Goal: Check status: Check status

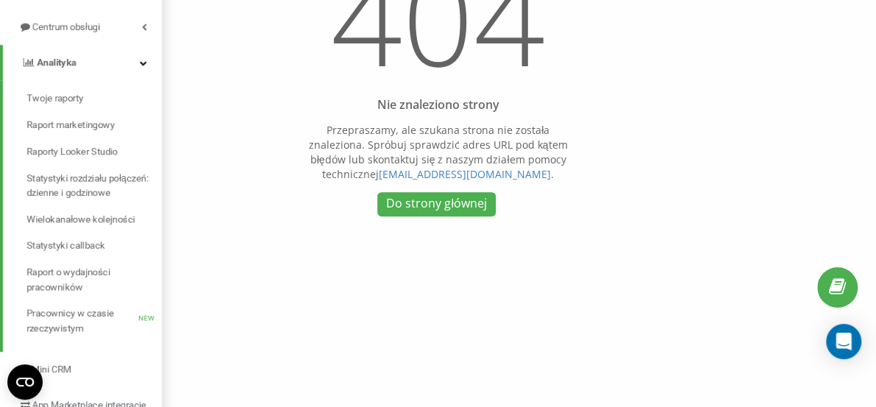
scroll to position [179, 0]
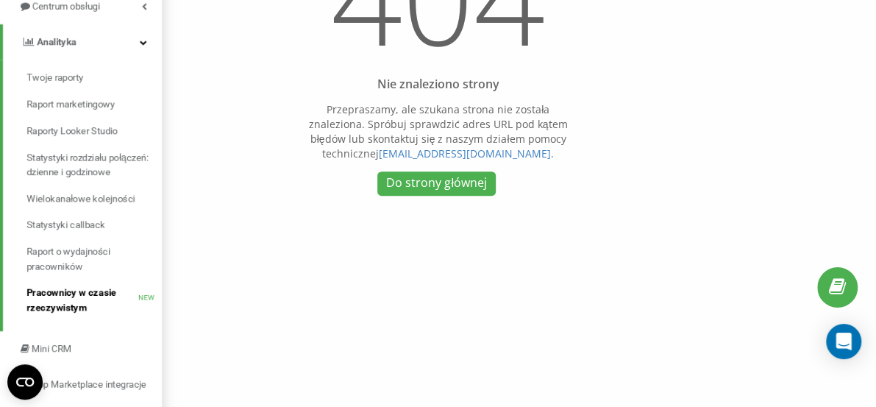
click at [75, 299] on span "Pracownicy w czasie rzeczywistym" at bounding box center [82, 299] width 112 height 29
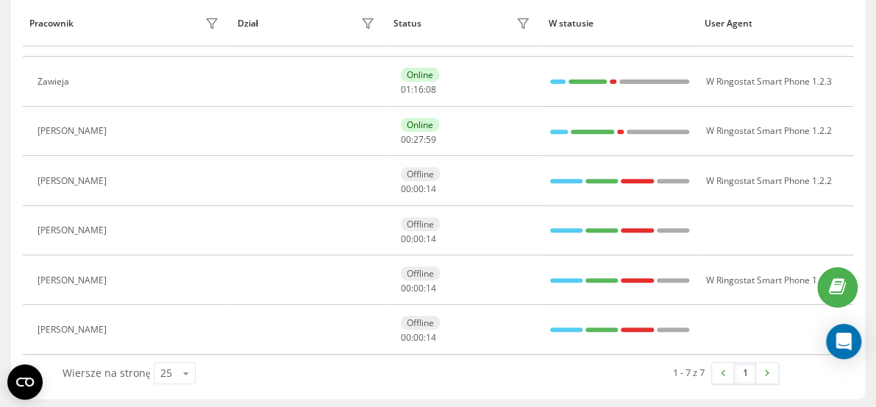
scroll to position [226, 0]
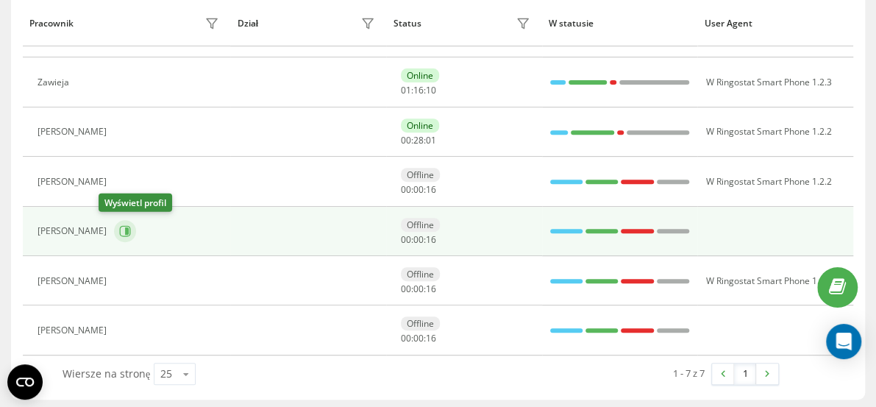
click at [119, 232] on icon at bounding box center [125, 231] width 12 height 12
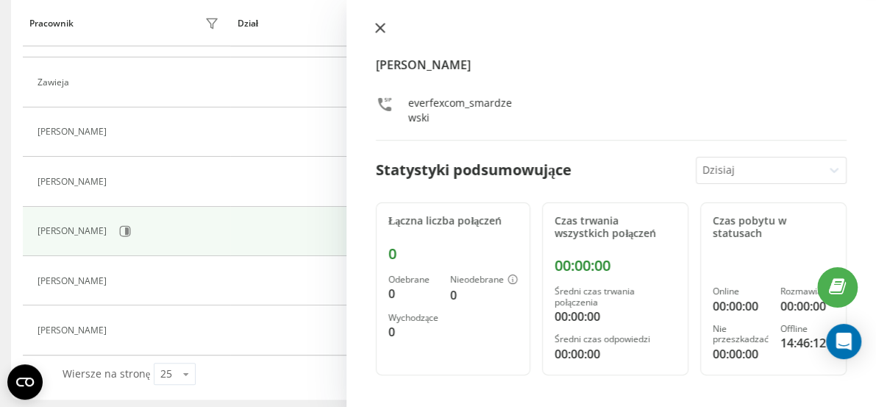
click at [386, 31] on button at bounding box center [380, 29] width 19 height 14
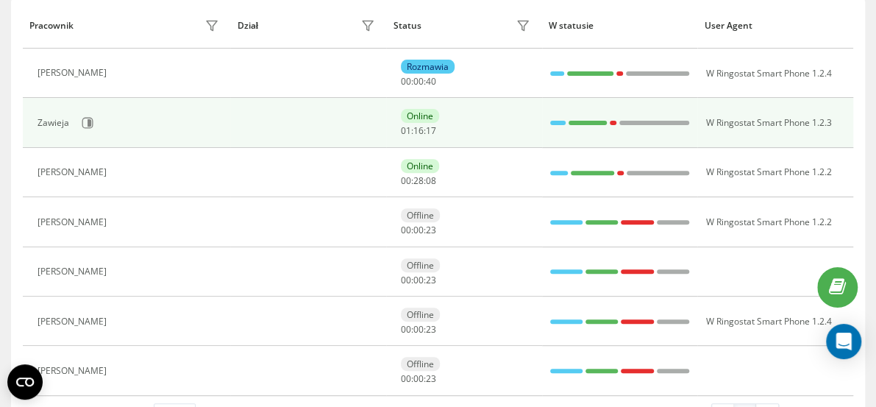
scroll to position [177, 0]
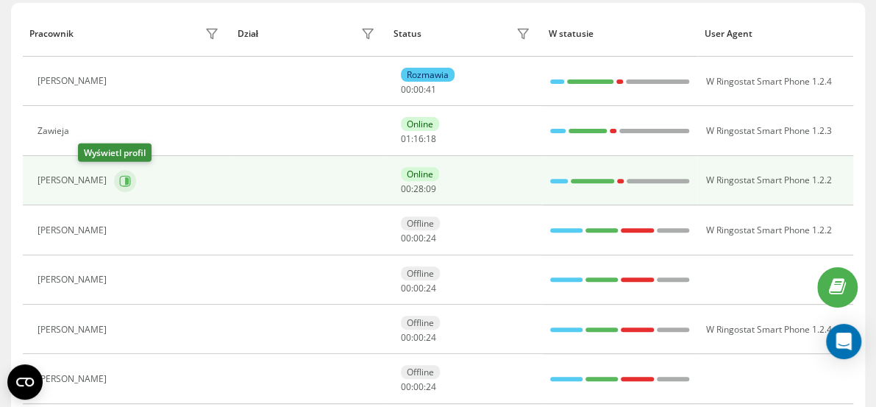
click at [125, 180] on icon at bounding box center [127, 179] width 4 height 7
